Goal: Task Accomplishment & Management: Complete application form

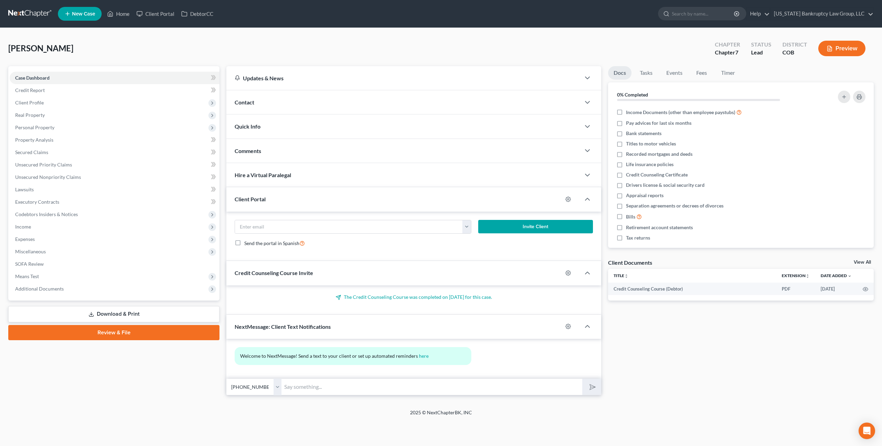
select select "0"
click at [34, 15] on link at bounding box center [30, 14] width 44 height 12
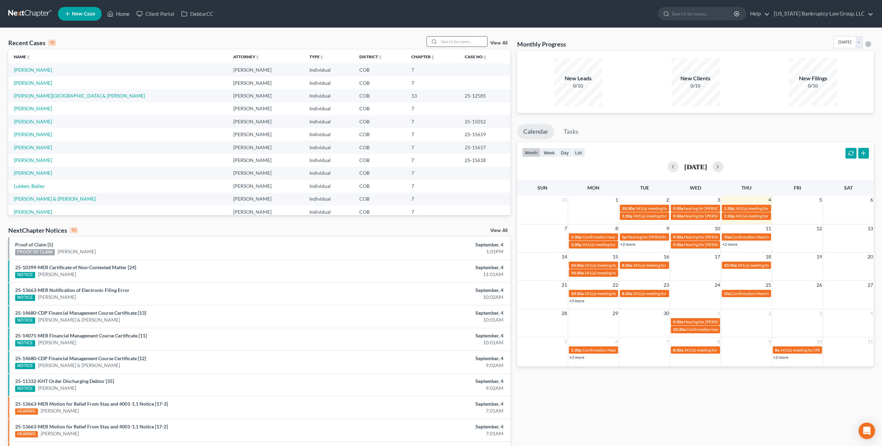
click at [449, 43] on input "search" at bounding box center [463, 42] width 48 height 10
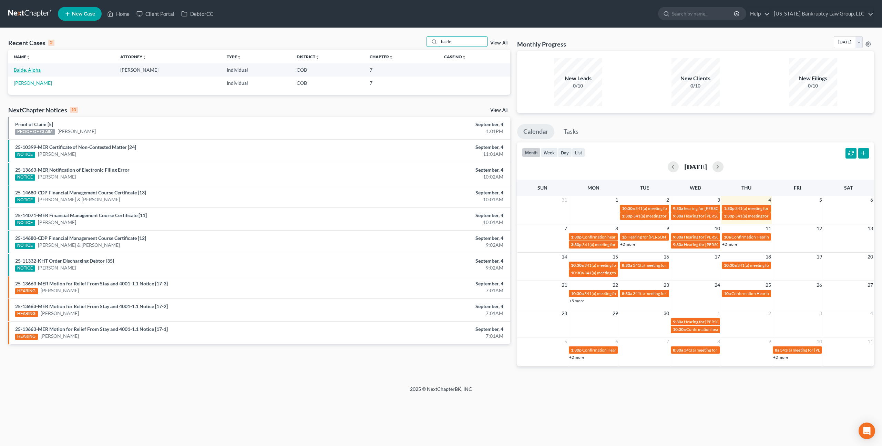
type input "balde"
click at [34, 72] on link "Balde, Alpha" at bounding box center [27, 70] width 27 height 6
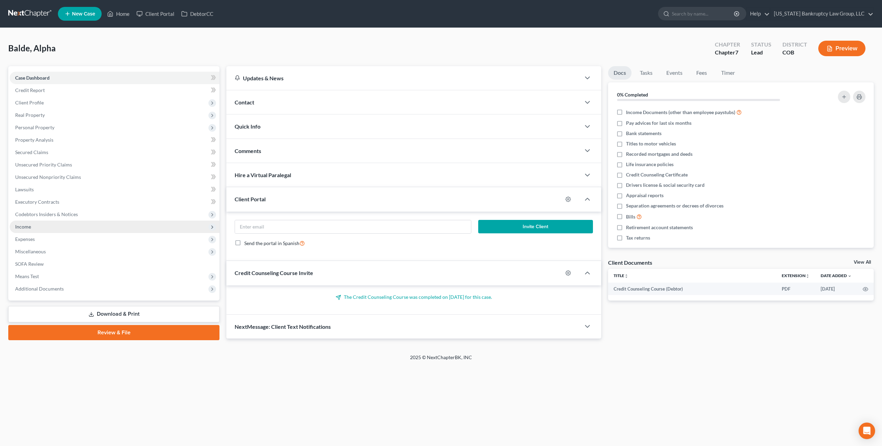
click at [38, 230] on span "Income" at bounding box center [115, 226] width 210 height 12
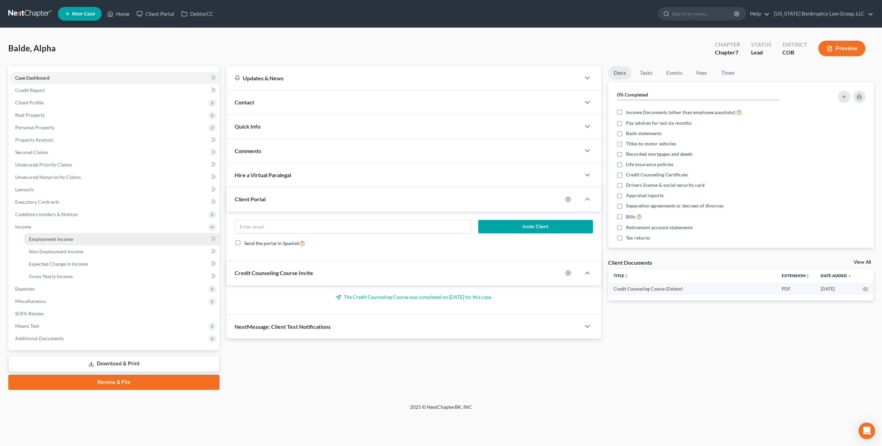
click at [48, 239] on span "Employment Income" at bounding box center [51, 239] width 44 height 6
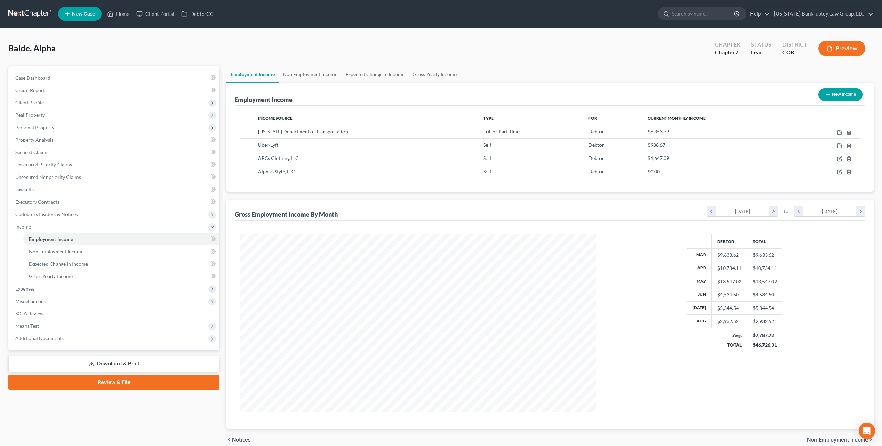
scroll to position [178, 369]
click at [841, 132] on icon "button" at bounding box center [840, 133] width 6 height 6
select select "0"
select select "5"
select select "2"
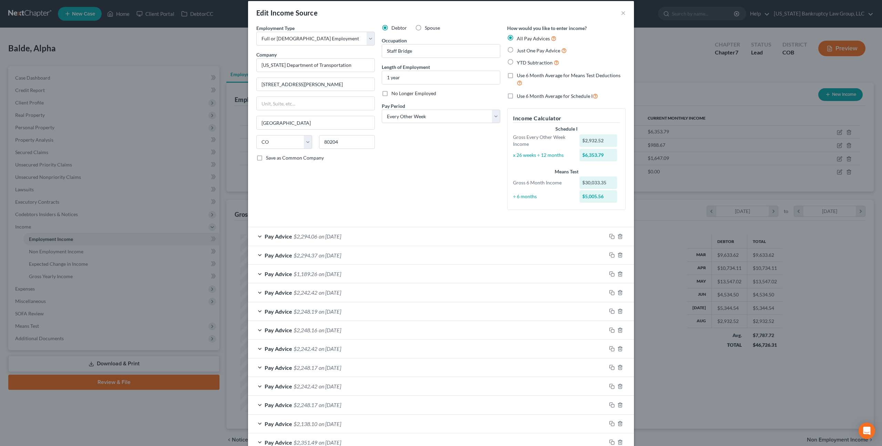
scroll to position [0, 0]
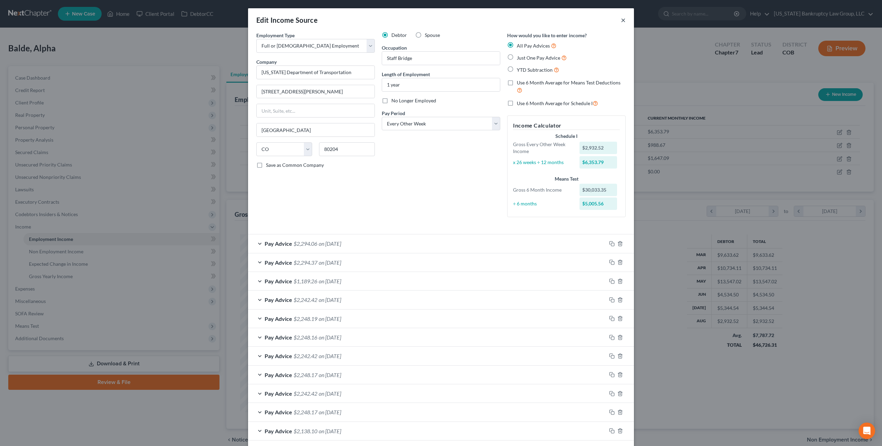
click at [625, 21] on button "×" at bounding box center [623, 20] width 5 height 8
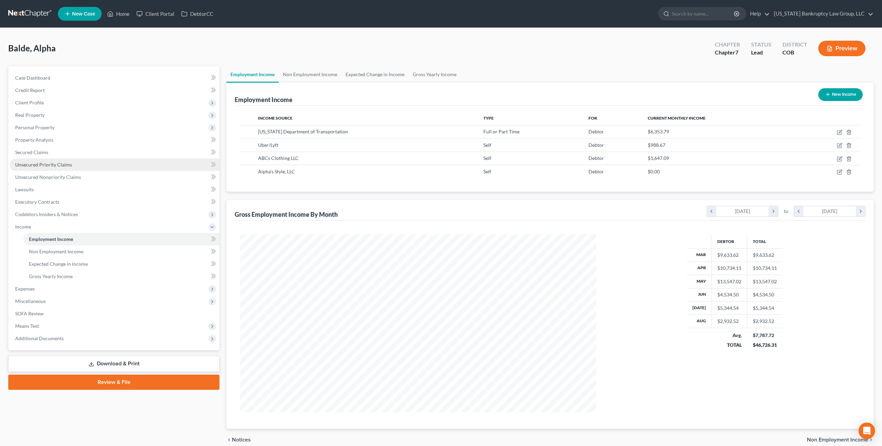
click at [51, 166] on span "Unsecured Priority Claims" at bounding box center [43, 165] width 57 height 6
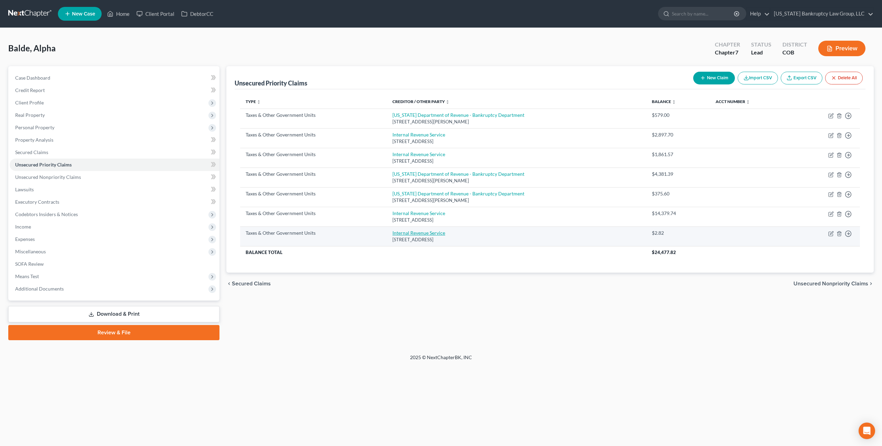
click at [428, 233] on link "Internal Revenue Service" at bounding box center [418, 233] width 53 height 6
select select "0"
select select "39"
select select "0"
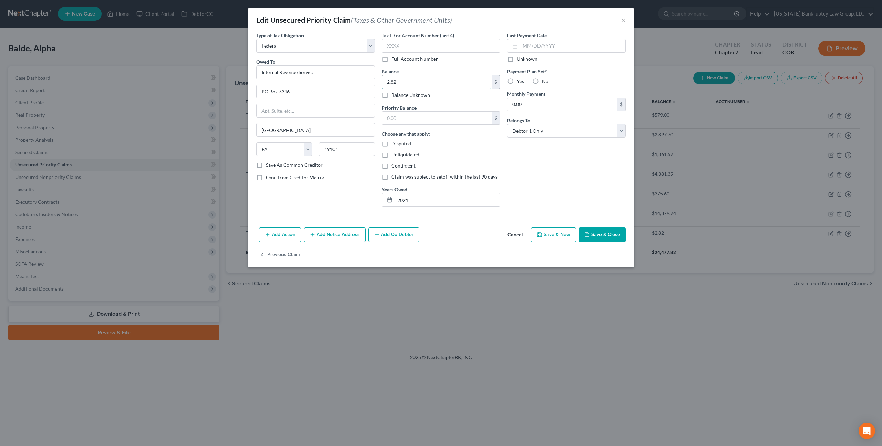
click at [394, 84] on input "2.82" at bounding box center [437, 81] width 110 height 13
click at [413, 83] on input "2,811.17" at bounding box center [437, 81] width 110 height 13
type input "2,817.11"
click at [595, 231] on button "Save & Close" at bounding box center [602, 234] width 47 height 14
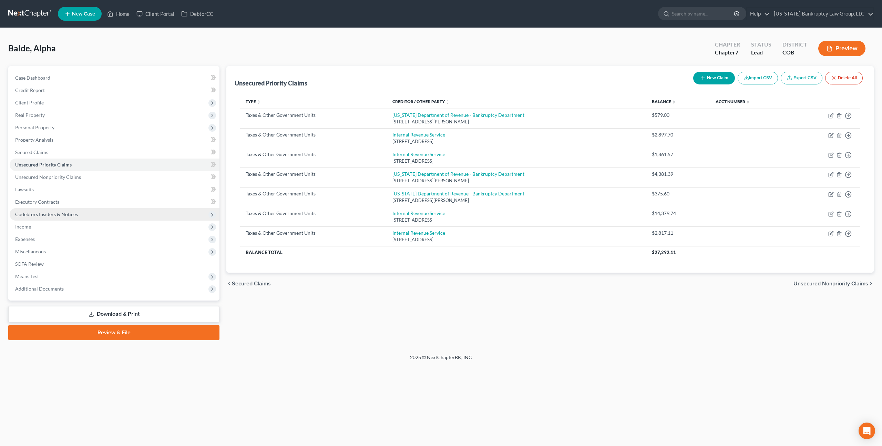
click at [43, 212] on span "Codebtors Insiders & Notices" at bounding box center [46, 214] width 63 height 6
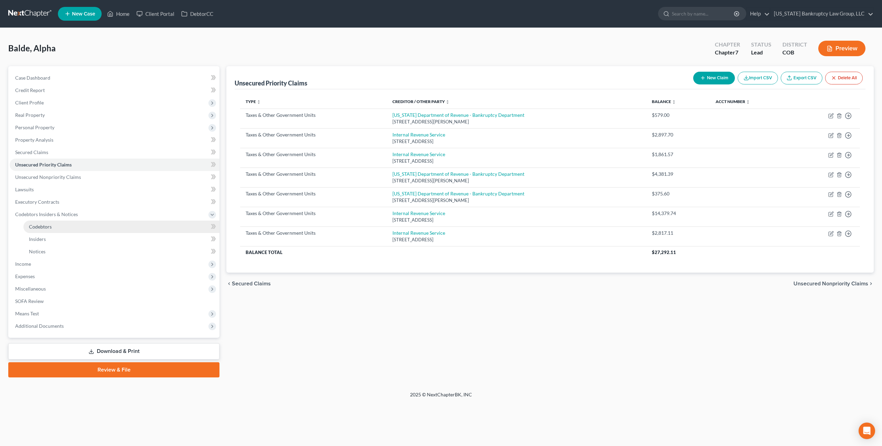
click at [47, 224] on span "Codebtors" at bounding box center [40, 227] width 23 height 6
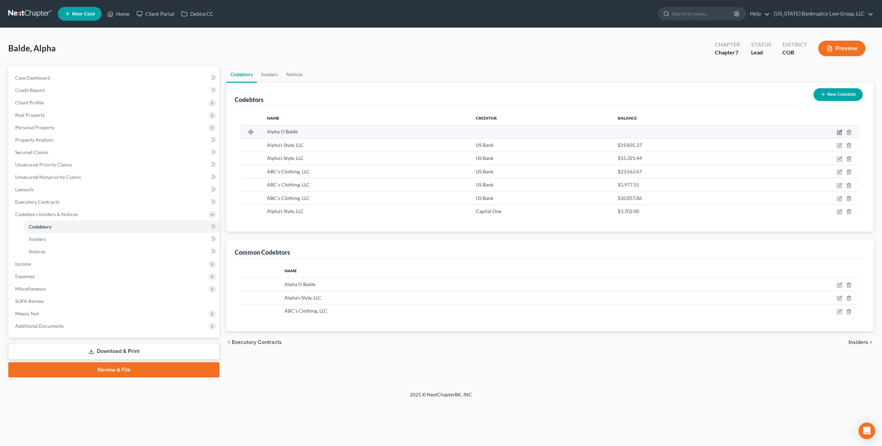
click at [839, 132] on icon "button" at bounding box center [840, 133] width 6 height 6
select select "5"
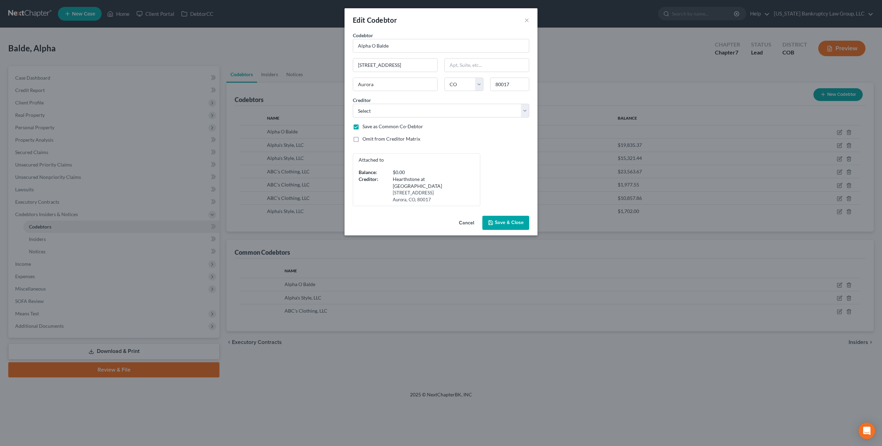
click at [466, 216] on button "Cancel" at bounding box center [466, 223] width 26 height 14
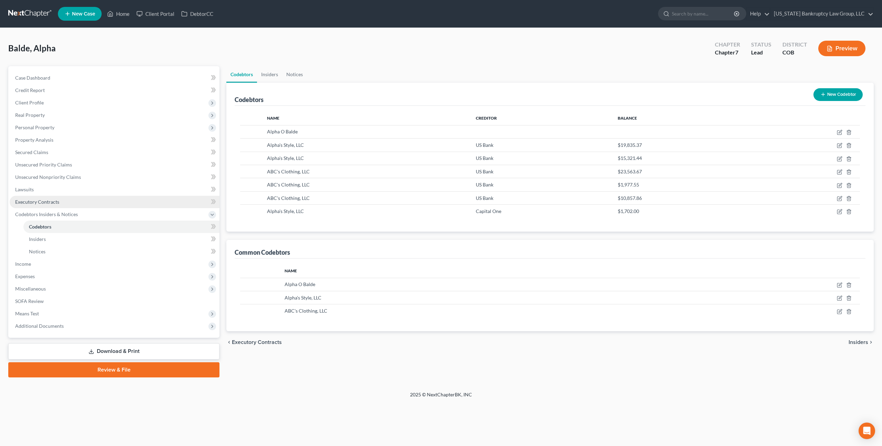
click at [62, 197] on link "Executory Contracts" at bounding box center [115, 202] width 210 height 12
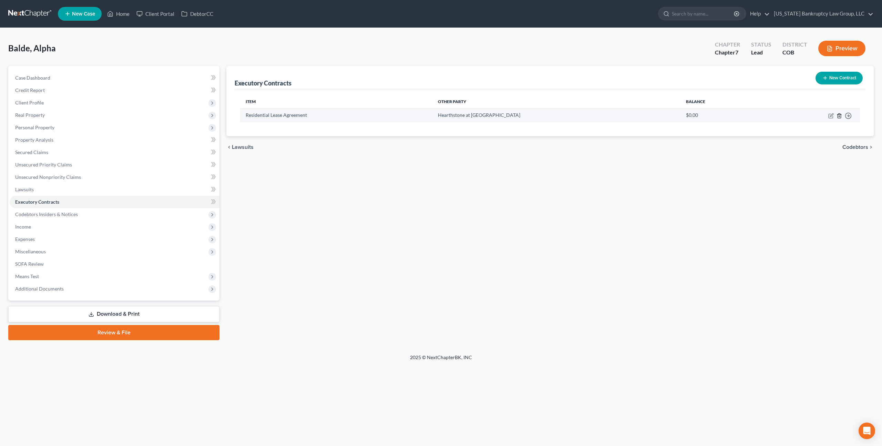
click at [840, 116] on icon "button" at bounding box center [839, 116] width 6 height 6
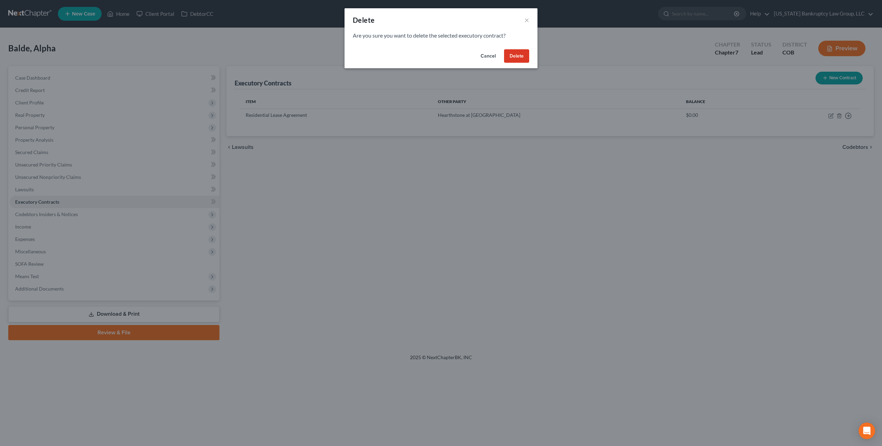
click at [519, 55] on button "Delete" at bounding box center [516, 56] width 25 height 14
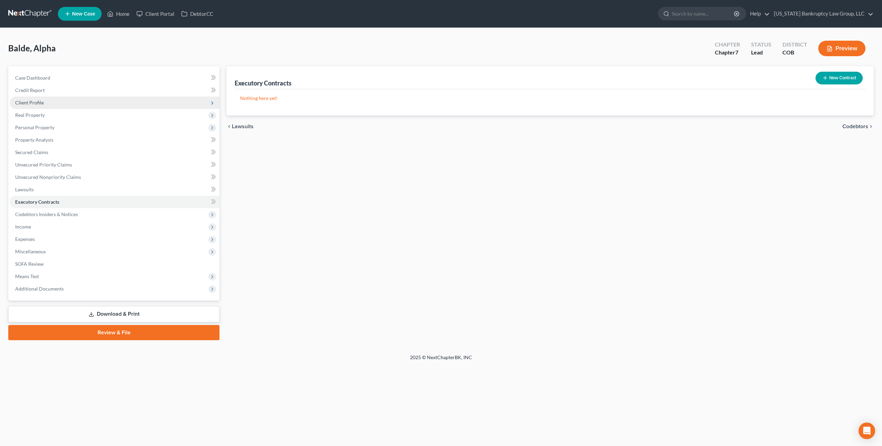
click at [43, 102] on span "Client Profile" at bounding box center [115, 102] width 210 height 12
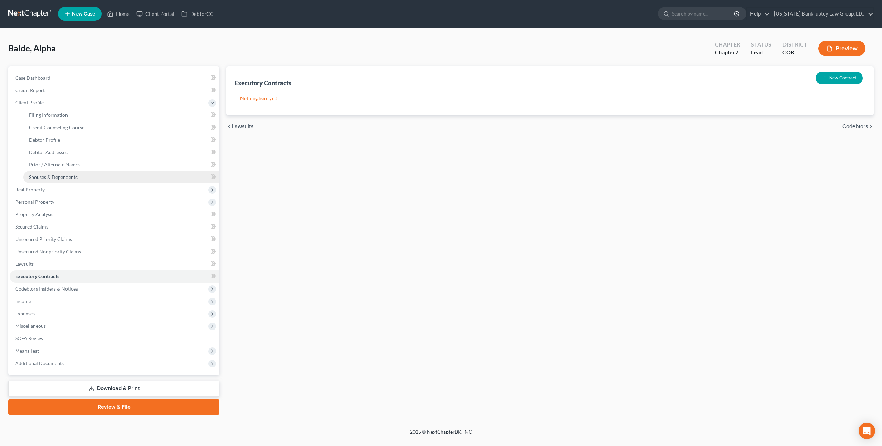
click at [55, 177] on span "Spouses & Dependents" at bounding box center [53, 177] width 49 height 6
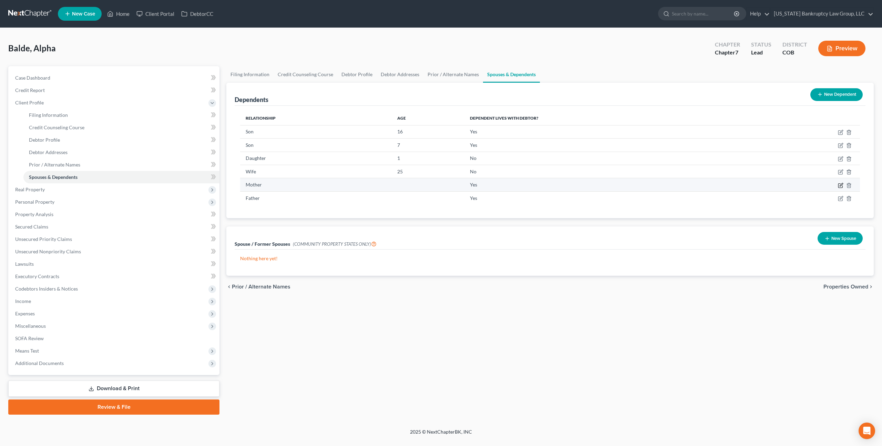
click at [841, 184] on icon "button" at bounding box center [841, 186] width 6 height 6
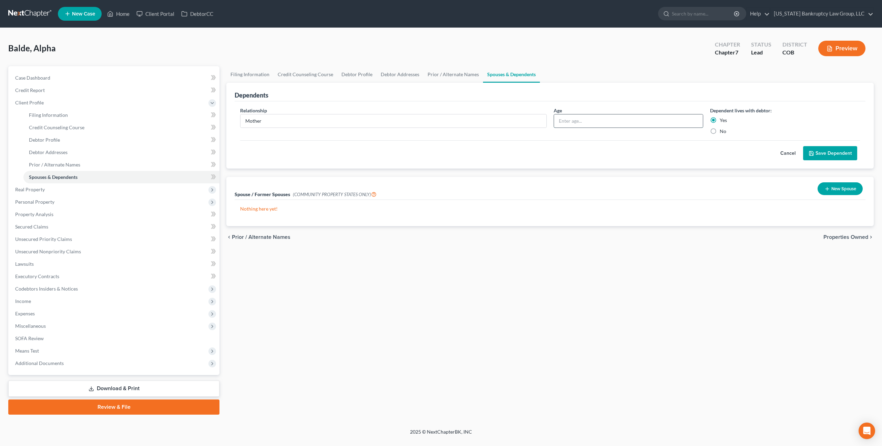
click at [580, 122] on input "text" at bounding box center [628, 120] width 149 height 13
type input "66"
click at [820, 153] on button "Save Dependent" at bounding box center [830, 153] width 54 height 14
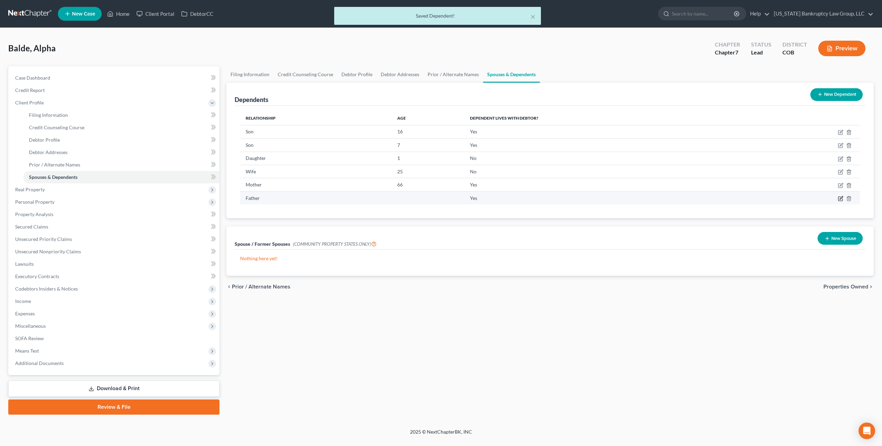
click at [842, 198] on icon "button" at bounding box center [841, 199] width 6 height 6
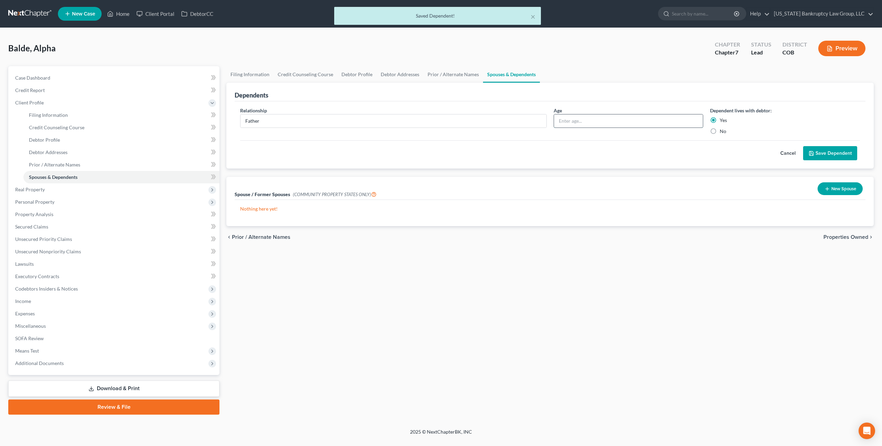
click at [560, 122] on input "text" at bounding box center [628, 120] width 149 height 13
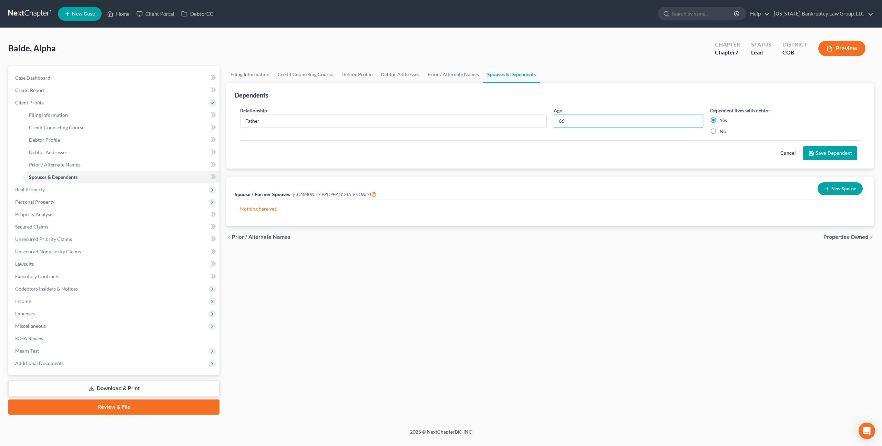
type input "66"
click at [817, 151] on button "Save Dependent" at bounding box center [830, 153] width 54 height 14
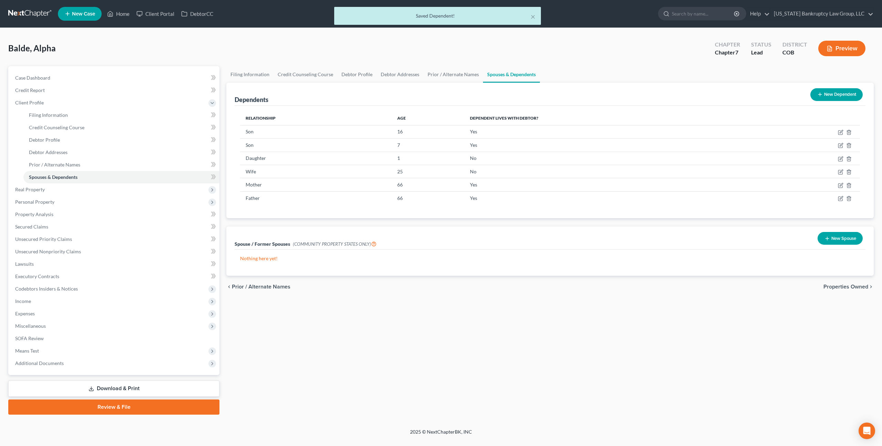
click at [241, 42] on div "Balde, Alpha Upgraded Chapter Chapter 7 Status Lead District COB Preview" at bounding box center [440, 51] width 865 height 30
